Goal: Task Accomplishment & Management: Manage account settings

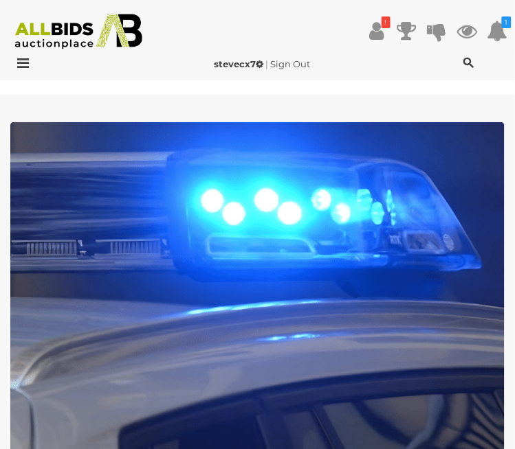
click at [381, 40] on icon at bounding box center [376, 31] width 14 height 25
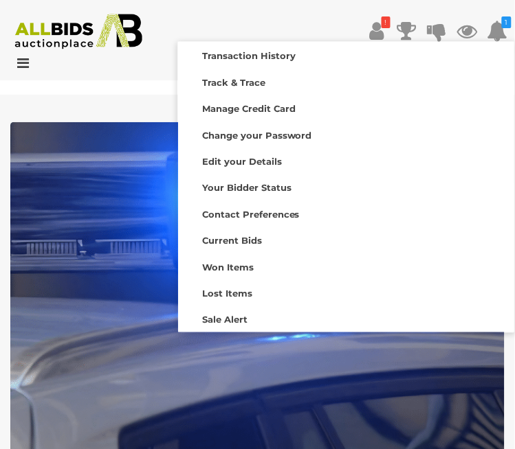
scroll to position [42, 0]
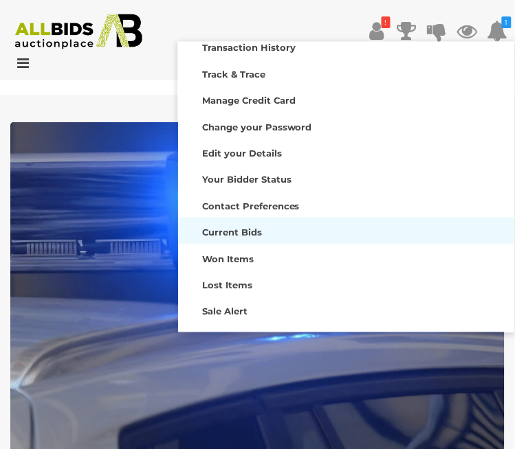
click at [289, 236] on div "Current Bids" at bounding box center [345, 230] width 329 height 19
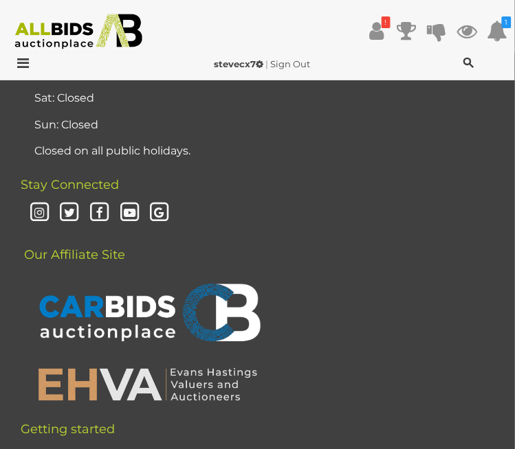
scroll to position [482, 0]
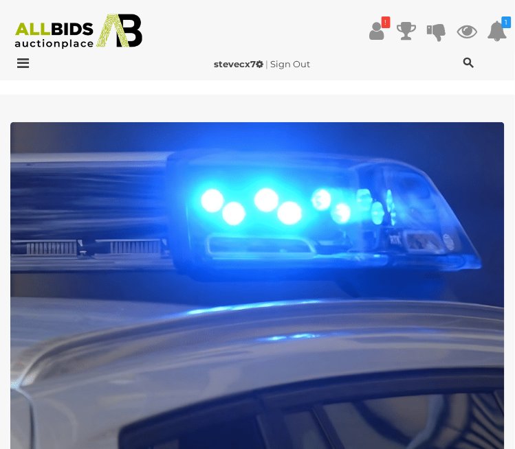
click at [380, 36] on icon at bounding box center [376, 31] width 14 height 25
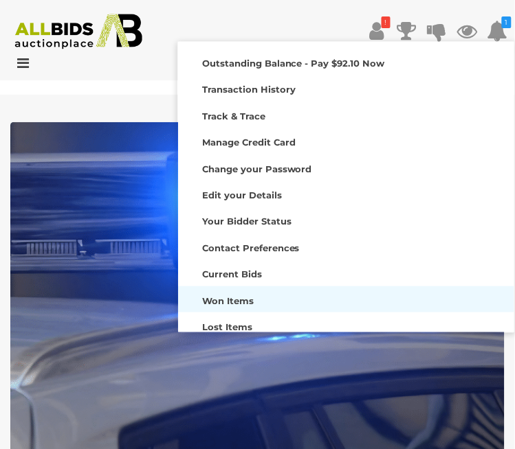
click at [293, 304] on div "Won Items" at bounding box center [345, 299] width 329 height 19
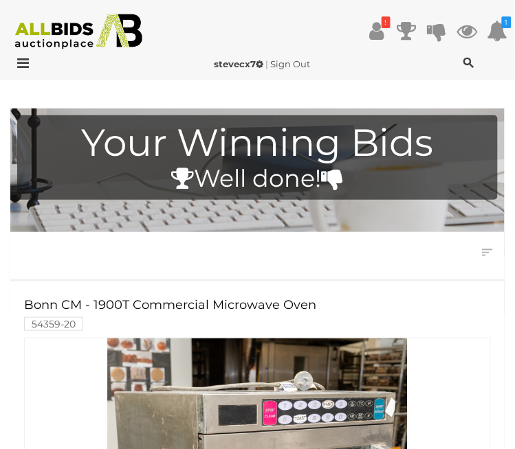
click at [378, 41] on icon at bounding box center [376, 31] width 14 height 25
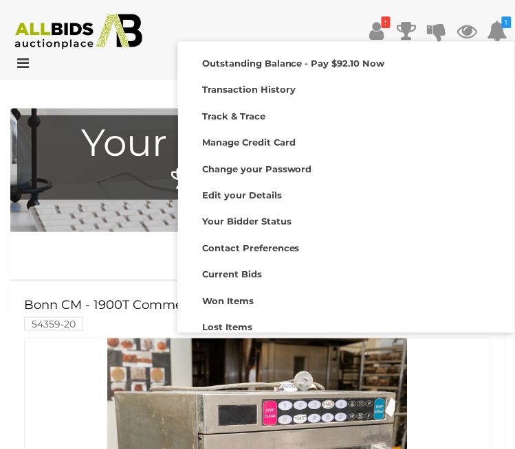
scroll to position [23, 0]
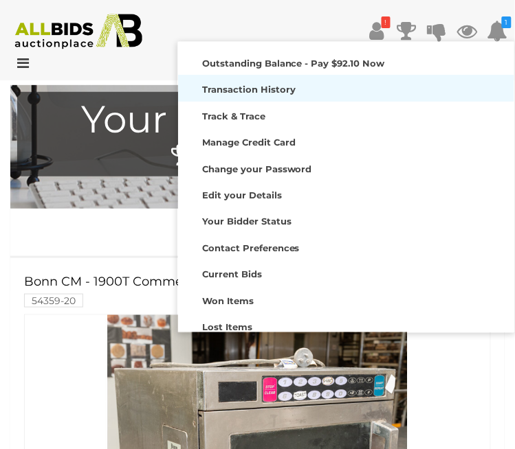
click at [289, 91] on strong "Transaction History" at bounding box center [248, 89] width 93 height 11
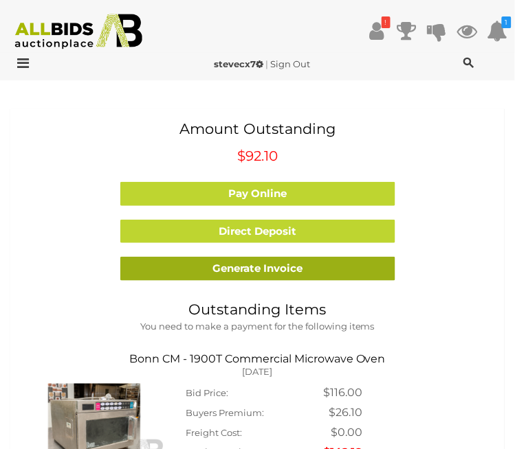
click at [352, 271] on link "Generate Invoice" at bounding box center [257, 269] width 275 height 24
